Goal: Navigation & Orientation: Find specific page/section

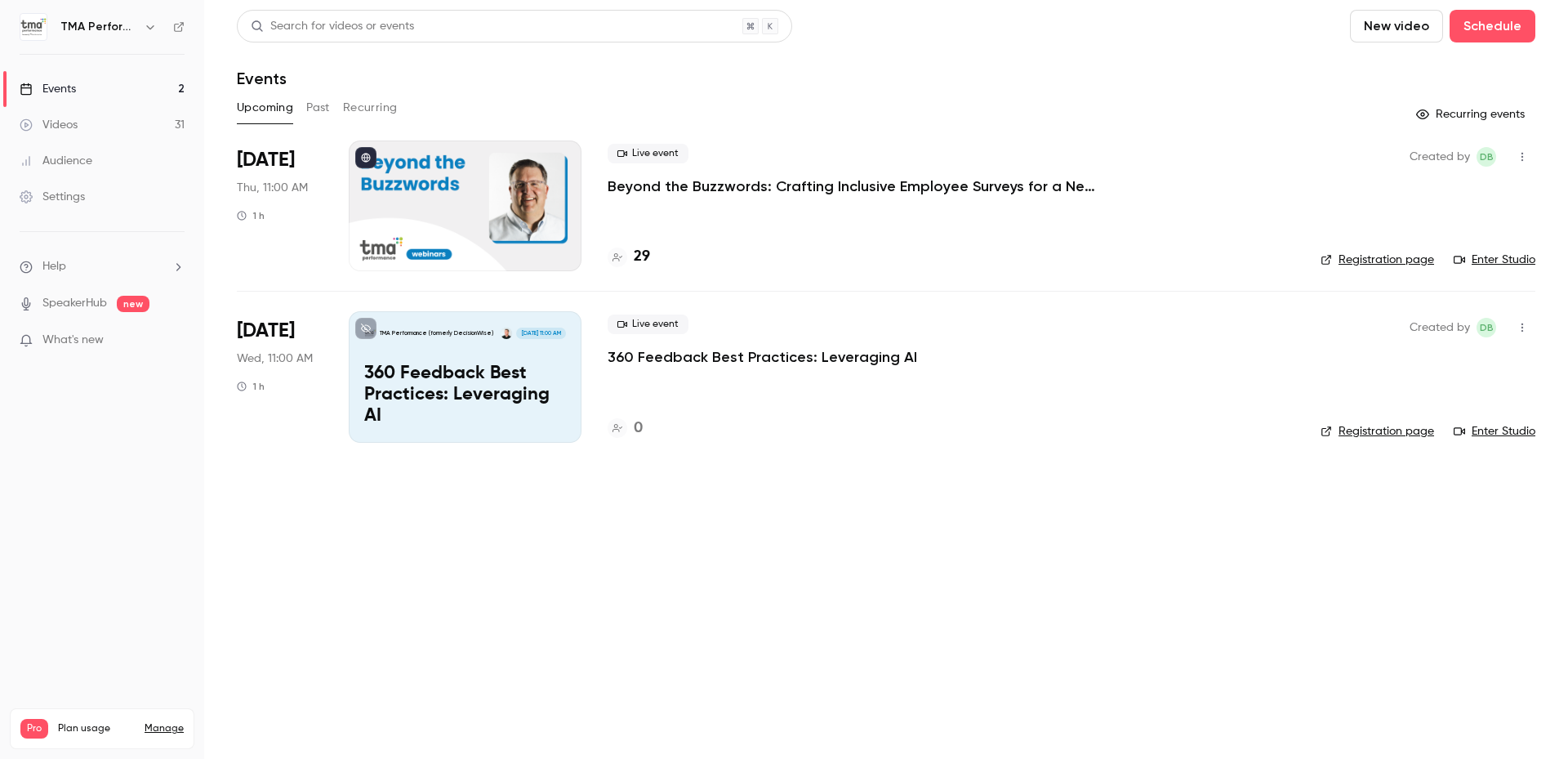
click at [787, 496] on main "Search for videos or events New video Schedule Events Upcoming Past Recurring R…" at bounding box center [885, 379] width 1363 height 759
click at [83, 336] on span "What's new" at bounding box center [73, 340] width 61 height 17
click at [1223, 569] on div at bounding box center [784, 379] width 1568 height 759
click at [743, 549] on main "Search for videos or events New video Schedule Events Upcoming Past Recurring R…" at bounding box center [885, 379] width 1363 height 759
click at [834, 521] on main "Search for videos or events New video Schedule Events Upcoming Past Recurring R…" at bounding box center [885, 379] width 1363 height 759
